Goal: Task Accomplishment & Management: Complete application form

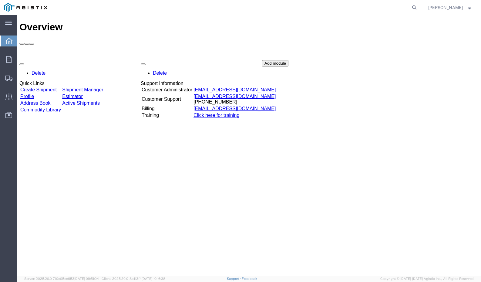
click at [48, 87] on link "Create Shipment" at bounding box center [38, 89] width 36 height 5
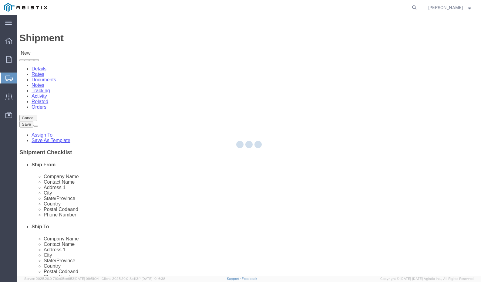
select select
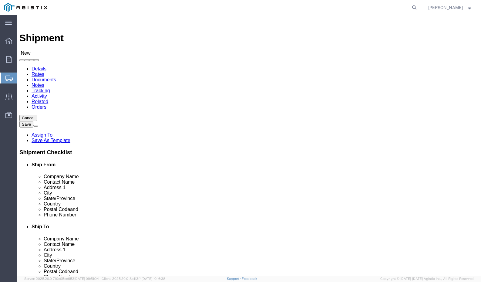
select select "9596"
select select
select select "PURCHORD"
click select "Select All Others [GEOGRAPHIC_DATA] [GEOGRAPHIC_DATA] [GEOGRAPHIC_DATA] [GEOGRA…"
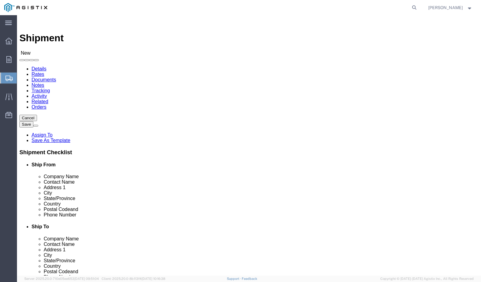
select select "19996"
type input "pure"
click p "[PERSON_NAME] Textiles - PURE FILTER SOLUTIONS - ([PERSON_NAME]) [STREET_ADDRES…"
select select
type input "[PERSON_NAME] Textiles"
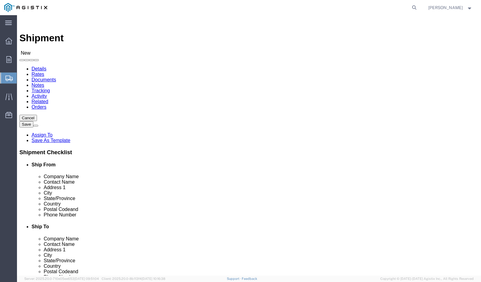
type input "PURE FILTER SOLUTIONS"
type input "[PERSON_NAME]"
type input "[STREET_ADDRESS]"
type input "[PERSON_NAME]"
type input "30531"
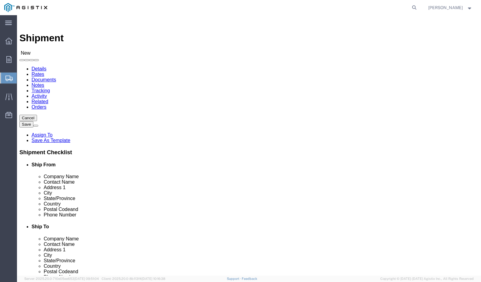
type input "[PHONE_NUMBER]"
type input "[PERSON_NAME][EMAIL_ADDRESS][DOMAIN_NAME]"
checkbox input "true"
select select "GA"
type input "pacific"
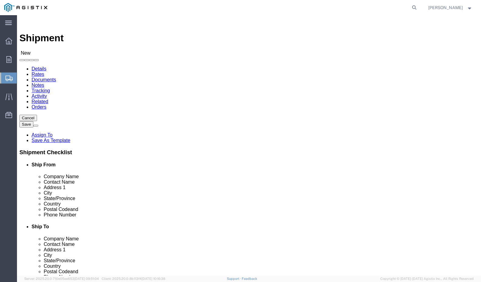
click p "- Pacific Gas & Electric - (Marysville Materials Receiving) [STREET_ADDRESS]"
select select
type input "Pacific Gas & Electric"
type input "Marysville Materials Receiving"
type input "[STREET_ADDRESS]"
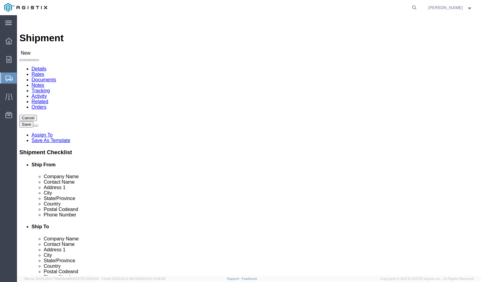
type input "Wheatland"
type input "95692"
type input "5307493019"
select select "CA"
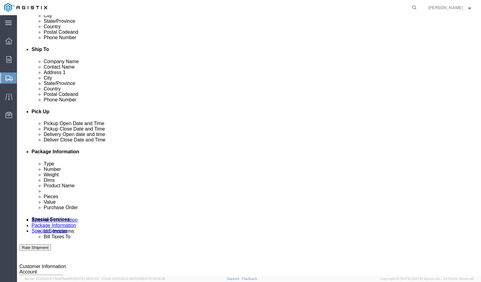
scroll to position [181, 0]
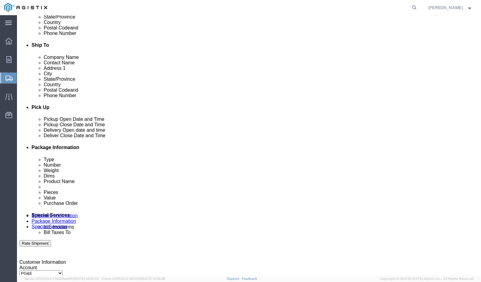
click div "[DATE] 10:00 AM"
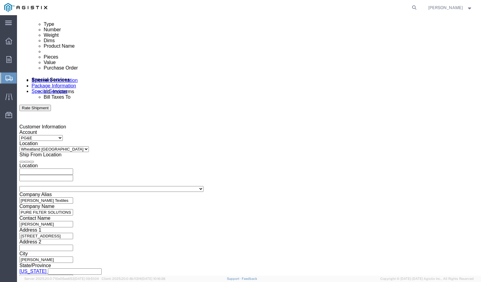
type input "11:00 AM"
click button "Apply"
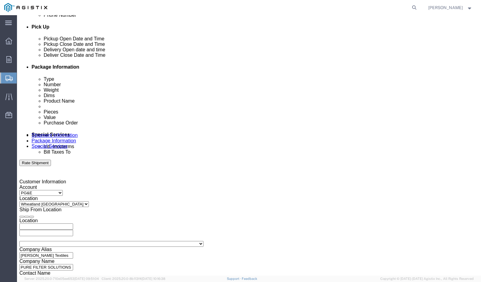
scroll to position [234, 0]
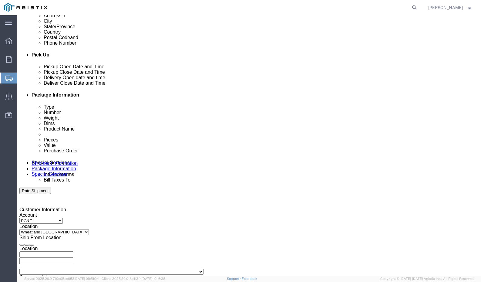
click div "[DATE] 12:00 PM"
type input "4:00 PM"
click button "Apply"
click div
click input "6:00 PM"
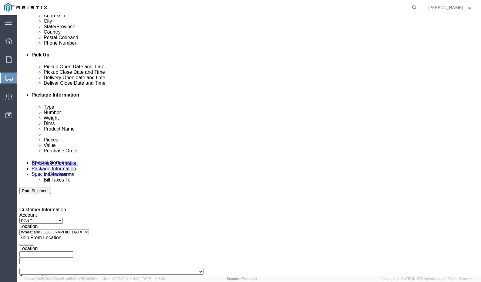
type input "4:00 PM"
click button "Apply"
click div
click input "5:00 PM"
type input "7:00 AM"
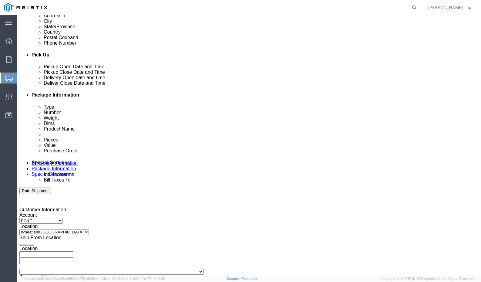
click button "Apply"
click input "text"
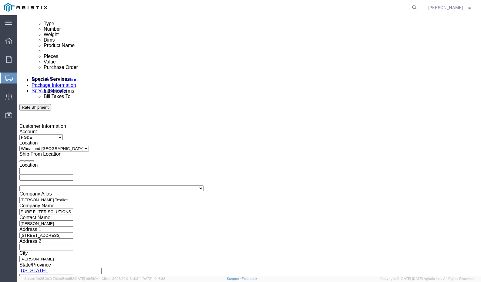
scroll to position [317, 0]
type input "3501423596"
click button "Continue"
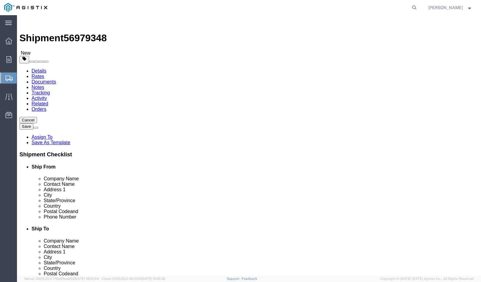
select select "PSST"
click input "text"
type input "50"
type input "43"
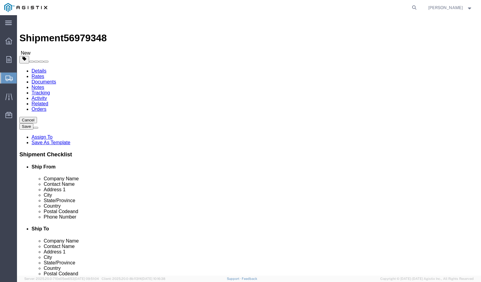
drag, startPoint x: 79, startPoint y: 156, endPoint x: 55, endPoint y: 156, distance: 24.3
click div "Weight 0.00 Select kgs lbs Ship. t°"
type input "336"
click span
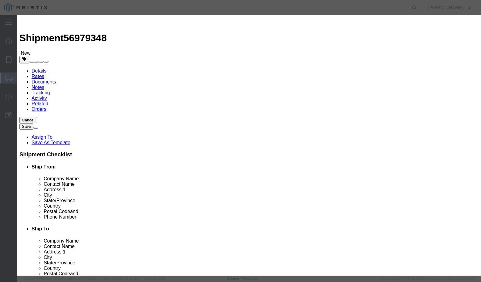
type input "Pure Filter Vault Sock"
drag, startPoint x: 149, startPoint y: 59, endPoint x: 109, endPoint y: 59, distance: 40.0
click div "Pieces 0 Select Bag Barrels 100Board Feet Bottle Box Blister Pack Carats Can Ca…"
type input "25"
click input "text"
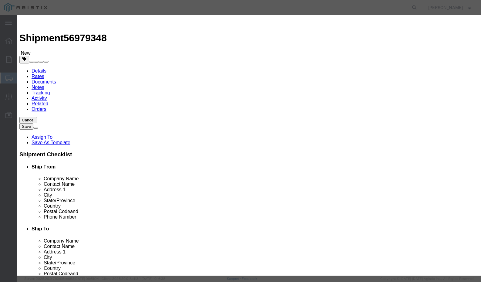
type input "6400"
select select "125"
click button "Save & Close"
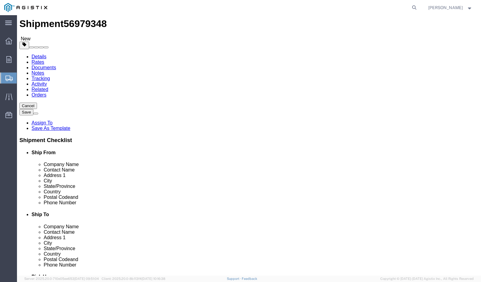
scroll to position [15, 0]
click button "Continue"
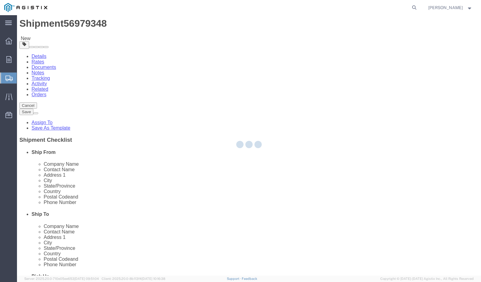
select select
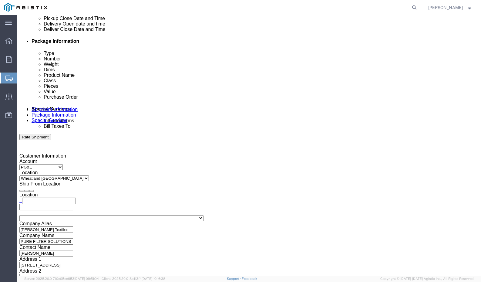
scroll to position [289, 0]
click input "text"
type input "n"
type input "[PERSON_NAME][EMAIL_ADDRESS][DOMAIN_NAME]"
click input "BOL"
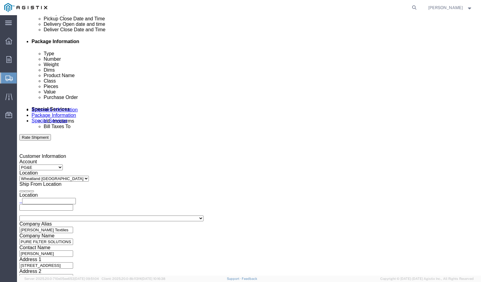
checkbox input "true"
click button "Rate Shipment"
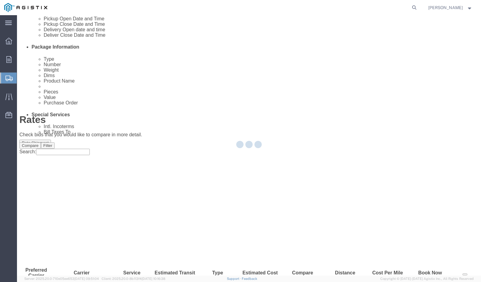
scroll to position [0, 0]
